Goal: Register for event/course

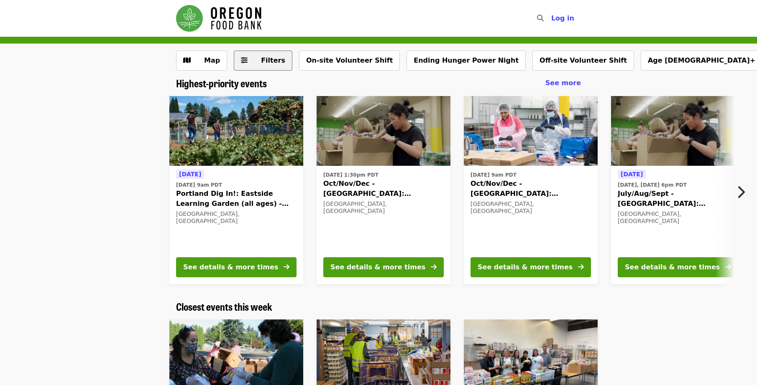
click at [258, 62] on span "Filters" at bounding box center [269, 61] width 33 height 10
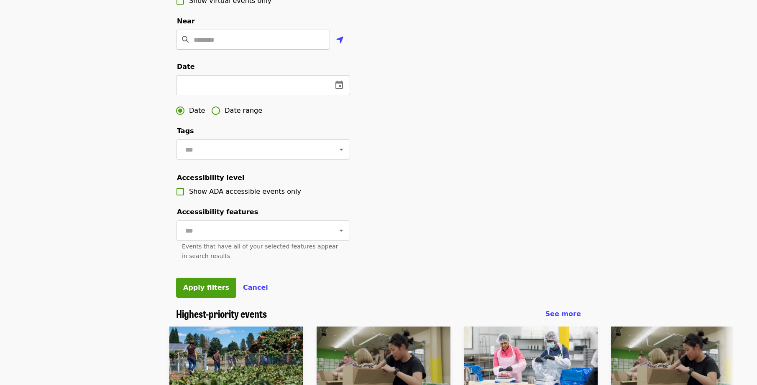
scroll to position [209, 0]
click at [338, 89] on icon "change date" at bounding box center [339, 84] width 8 height 8
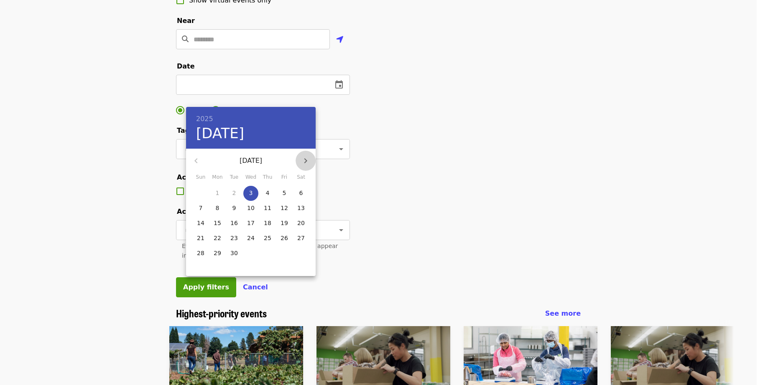
click at [306, 158] on icon "button" at bounding box center [306, 161] width 10 height 10
click at [264, 205] on span "6" at bounding box center [267, 208] width 15 height 8
type input "**********"
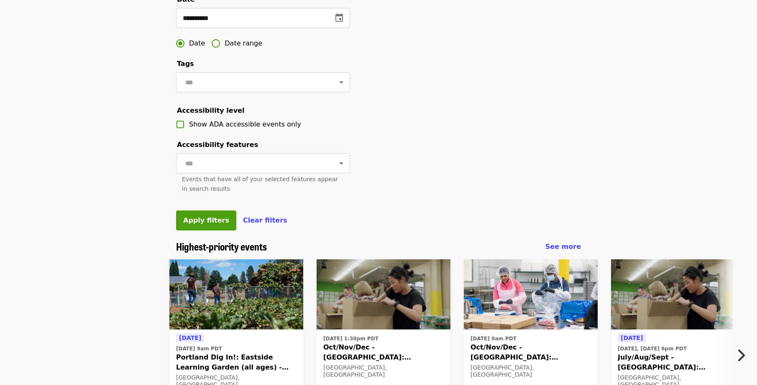
scroll to position [293, 0]
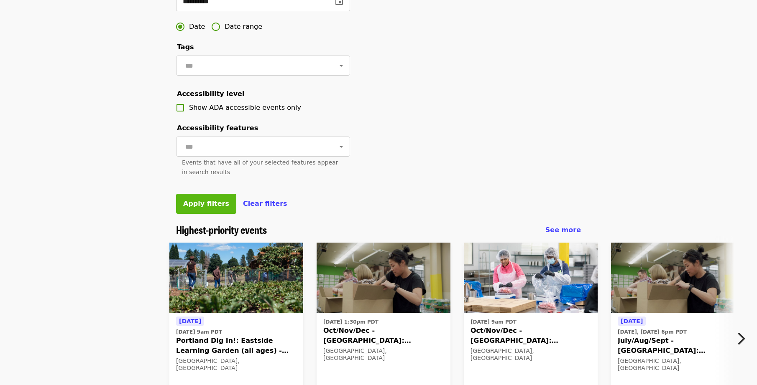
click at [202, 208] on span "Apply filters" at bounding box center [206, 204] width 46 height 8
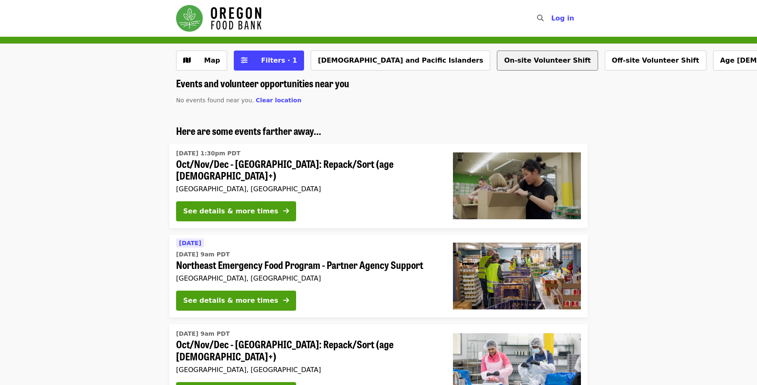
click at [497, 56] on button "On-site Volunteer Shift" at bounding box center [547, 61] width 101 height 20
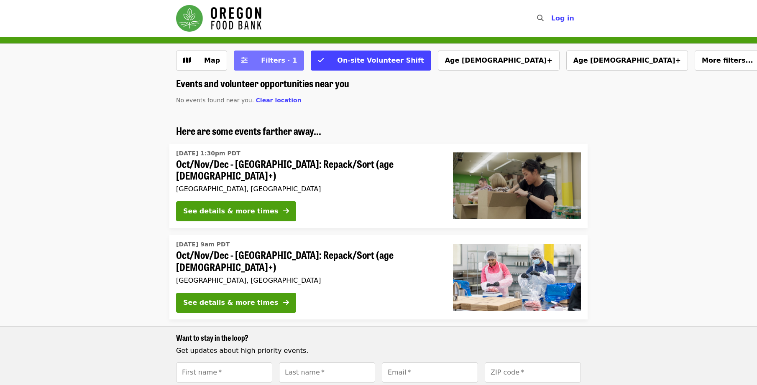
click at [281, 57] on span "Filters · 1" at bounding box center [279, 60] width 36 height 8
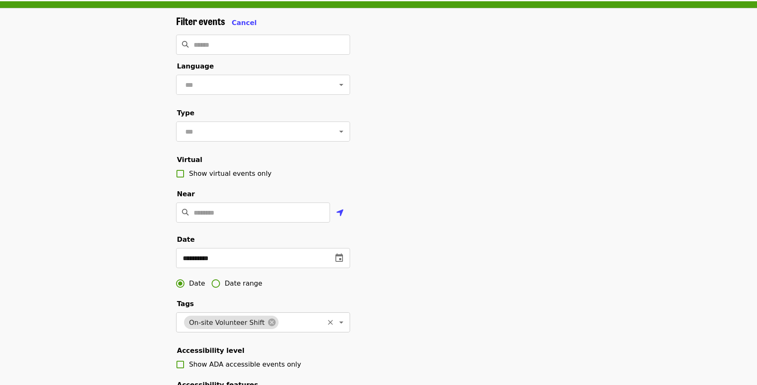
scroll to position [84, 0]
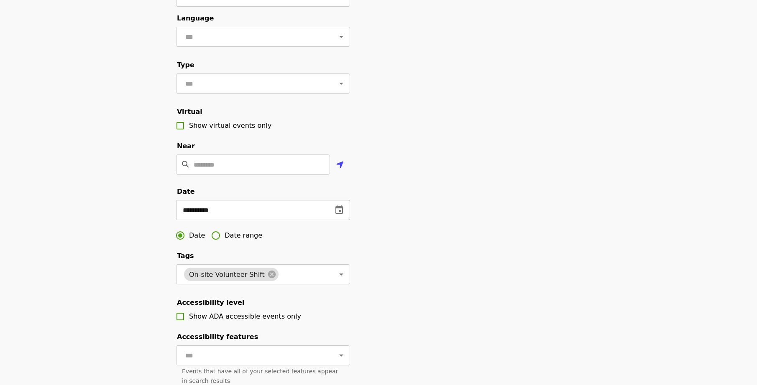
click at [339, 214] on icon "change date" at bounding box center [339, 210] width 8 height 8
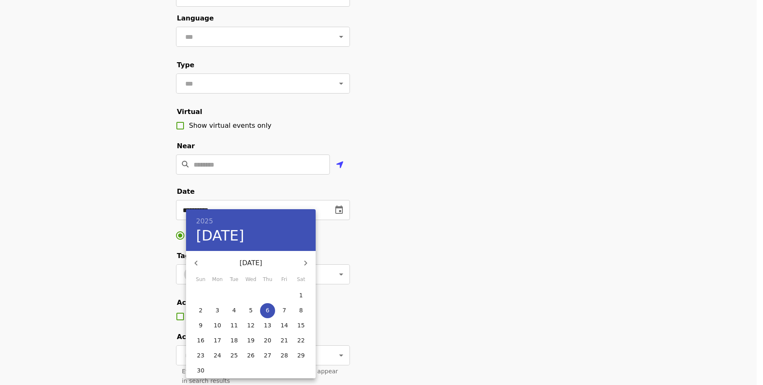
click at [171, 235] on div at bounding box center [381, 192] width 763 height 385
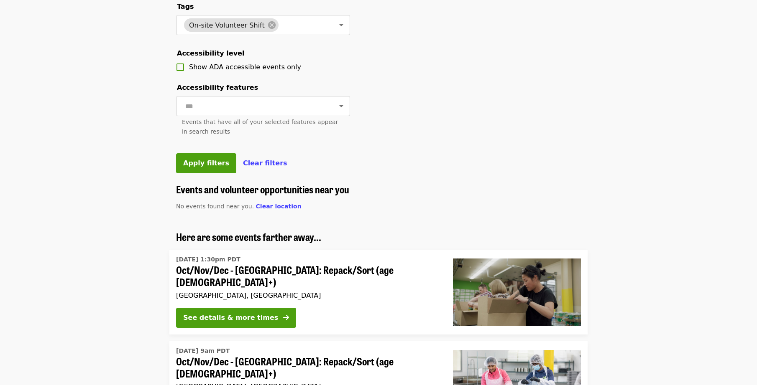
scroll to position [334, 0]
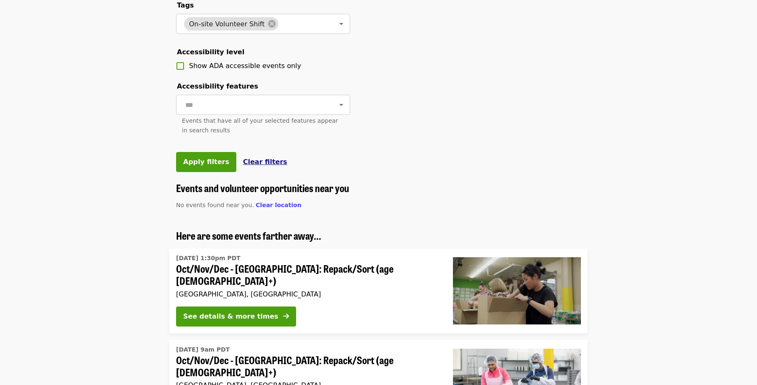
click at [247, 166] on span "Clear filters" at bounding box center [265, 162] width 44 height 8
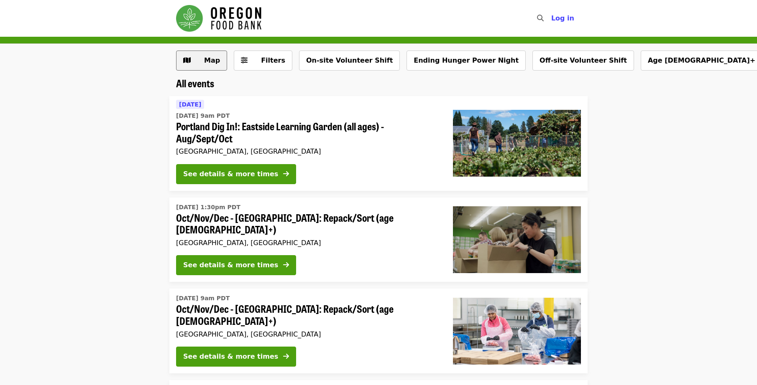
click at [196, 57] on span "Map" at bounding box center [208, 61] width 24 height 10
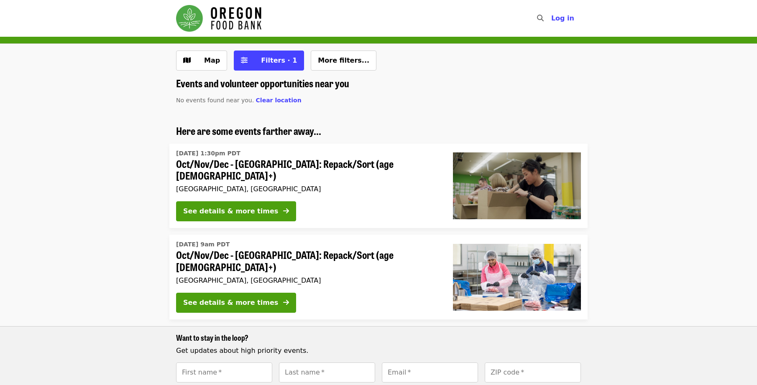
scroll to position [143, 0]
